Goal: Transaction & Acquisition: Purchase product/service

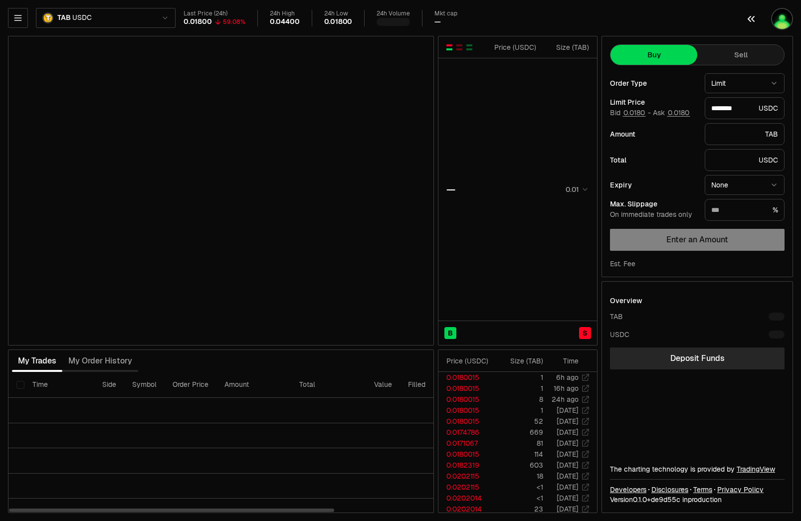
click at [767, 13] on button "button" at bounding box center [769, 19] width 64 height 38
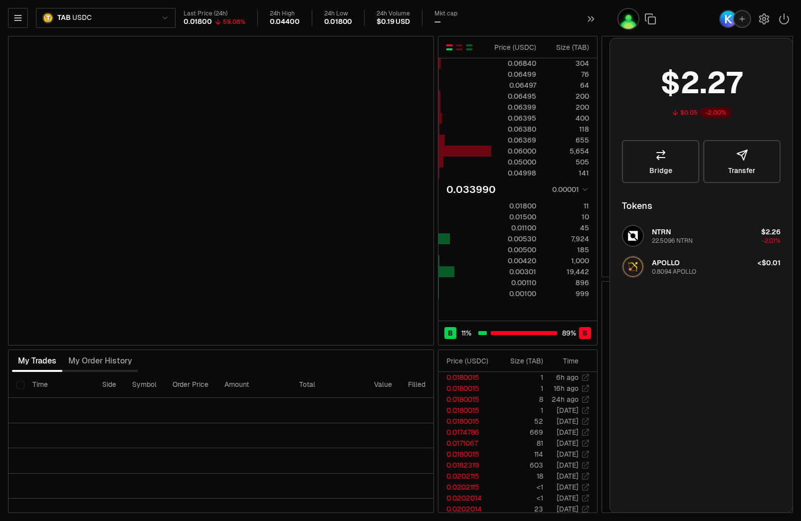
click at [586, 19] on icon "button" at bounding box center [591, 19] width 11 height 12
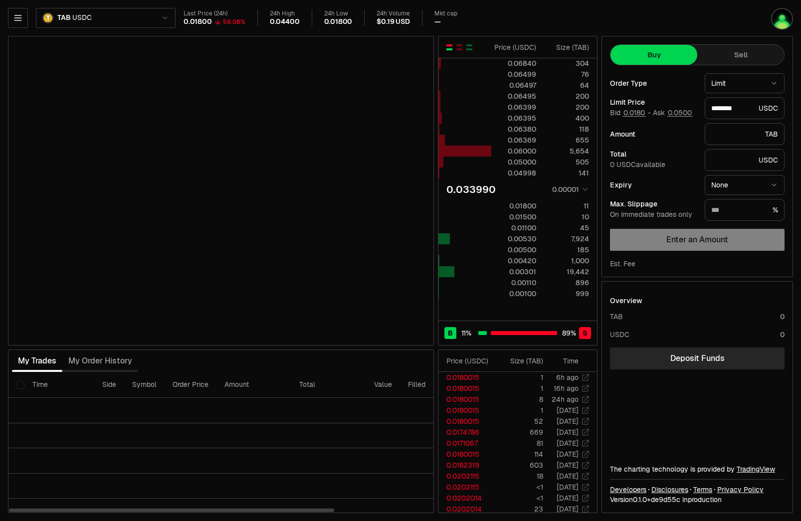
drag, startPoint x: 123, startPoint y: 369, endPoint x: 118, endPoint y: 367, distance: 5.6
click at [122, 372] on tr "Time Side Symbol Order Price Amount Total Value Filled Expiry" at bounding box center [286, 385] width 556 height 26
click at [715, 56] on button "Sell" at bounding box center [741, 55] width 87 height 20
click at [659, 58] on button "Buy" at bounding box center [654, 55] width 87 height 20
click at [720, 57] on button "Sell" at bounding box center [741, 55] width 87 height 20
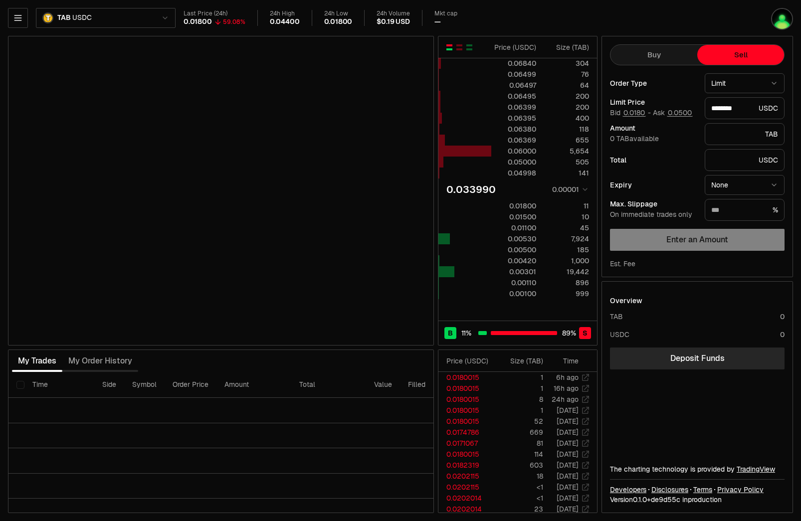
click at [660, 55] on button "Buy" at bounding box center [654, 55] width 87 height 20
type input "********"
